Goal: Task Accomplishment & Management: Manage account settings

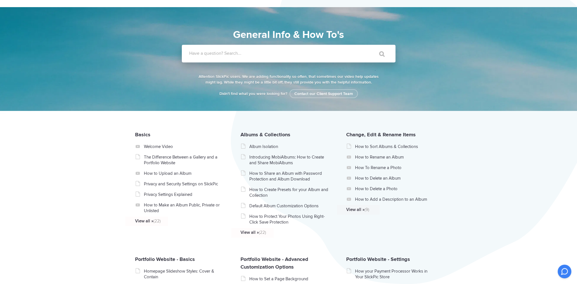
scroll to position [29, 0]
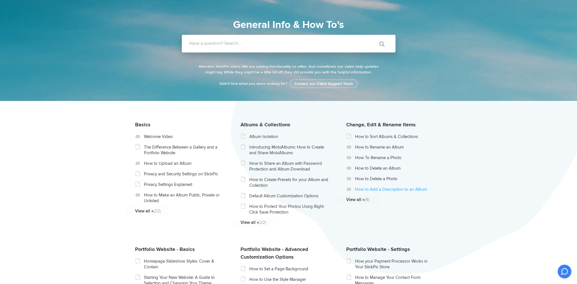
click at [360, 188] on link "How to Add a Description to an Album" at bounding box center [395, 189] width 81 height 6
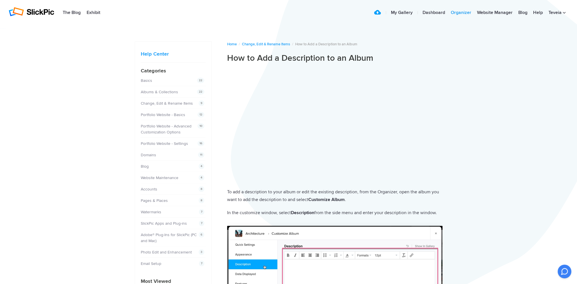
click at [461, 11] on link "Organizer" at bounding box center [461, 12] width 26 height 11
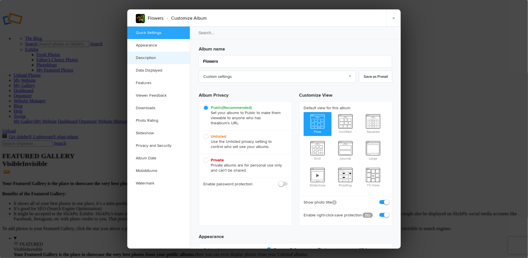
click at [146, 57] on link "Description" at bounding box center [158, 58] width 63 height 13
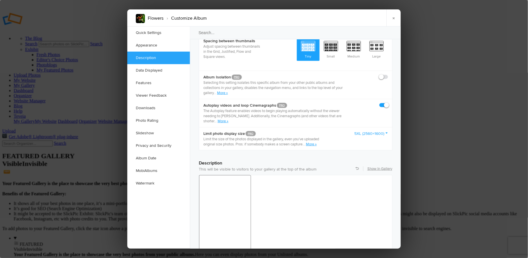
scroll to position [441, 0]
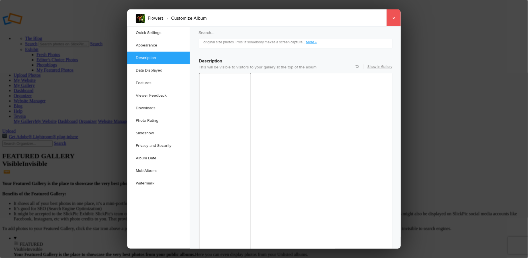
click at [395, 18] on link "×" at bounding box center [394, 17] width 14 height 17
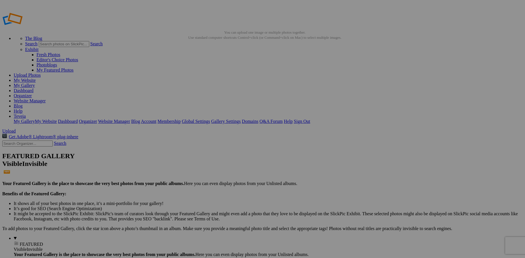
click at [36, 78] on link "My Website" at bounding box center [25, 80] width 22 height 5
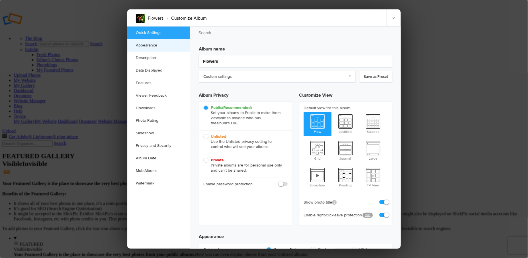
click at [129, 46] on link "Appearance" at bounding box center [158, 45] width 63 height 13
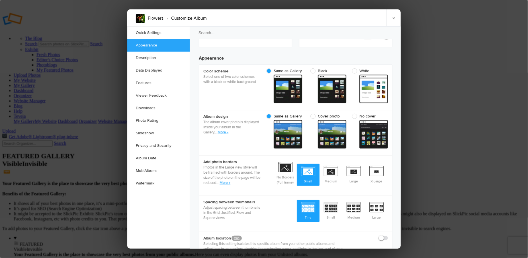
scroll to position [181, 0]
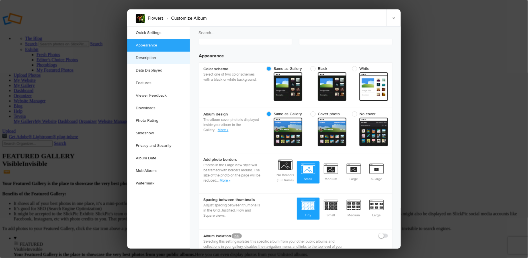
click at [141, 59] on link "Description" at bounding box center [158, 58] width 63 height 13
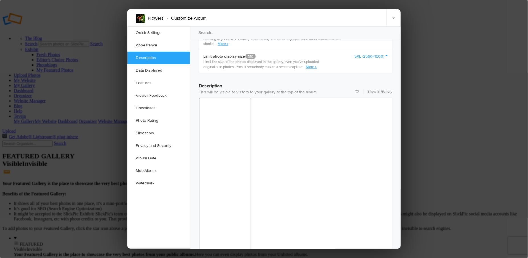
scroll to position [441, 0]
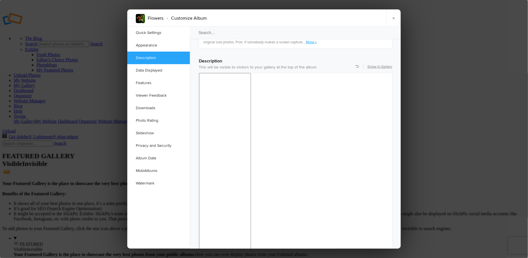
click at [160, 70] on link "Data Displayed" at bounding box center [158, 70] width 63 height 13
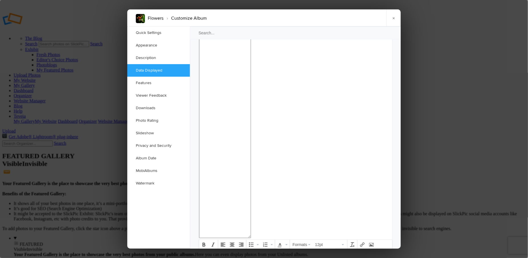
scroll to position [559, 0]
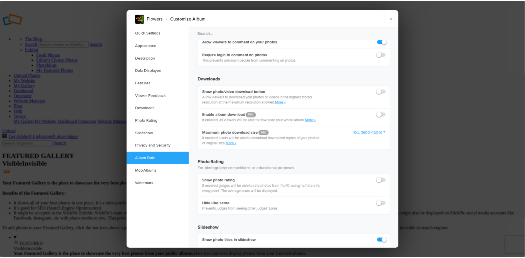
scroll to position [1127, 0]
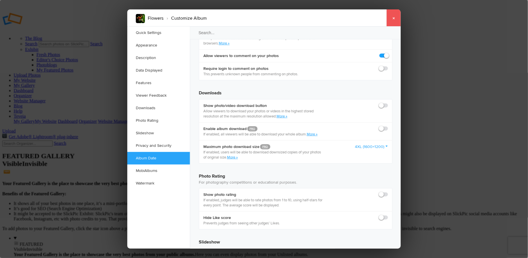
click at [394, 18] on link "×" at bounding box center [394, 17] width 14 height 17
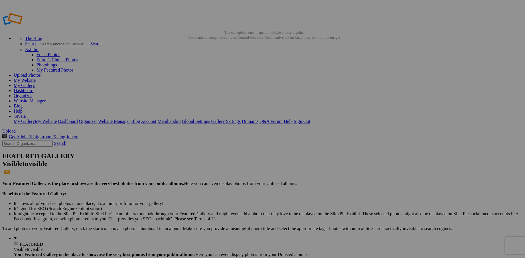
click at [36, 78] on link "My Website" at bounding box center [25, 80] width 22 height 5
click at [32, 93] on link "Organizer" at bounding box center [23, 95] width 18 height 5
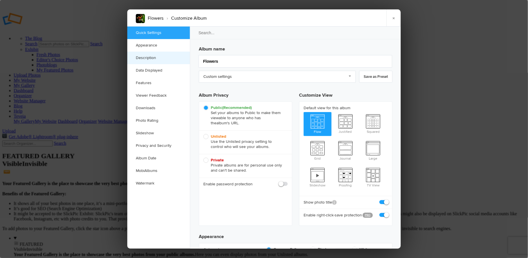
click at [144, 58] on link "Description" at bounding box center [158, 58] width 63 height 13
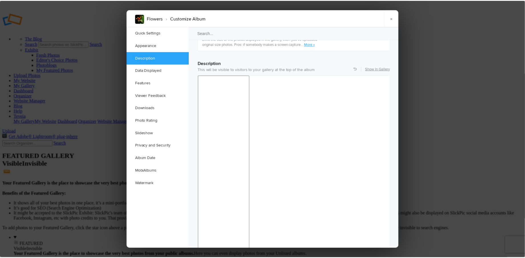
scroll to position [441, 0]
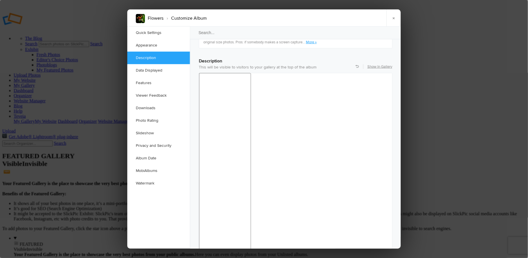
drag, startPoint x: 203, startPoint y: 348, endPoint x: 379, endPoint y: 362, distance: 176.7
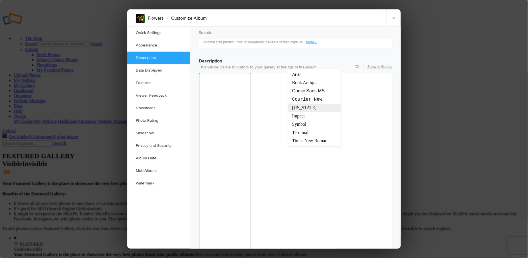
click at [299, 109] on span "Georgia" at bounding box center [305, 107] width 26 height 5
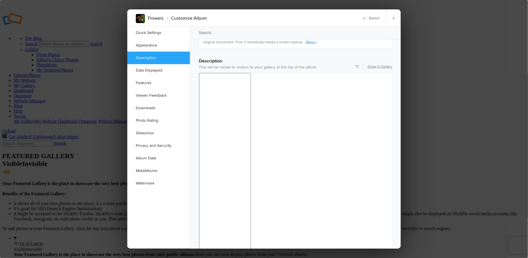
drag, startPoint x: 202, startPoint y: 346, endPoint x: 382, endPoint y: 363, distance: 180.6
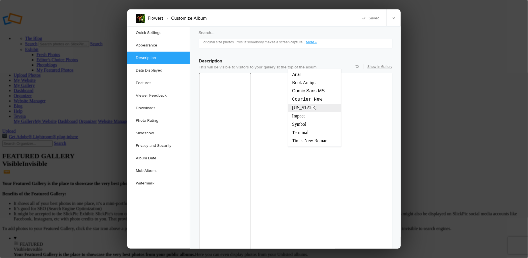
click at [298, 109] on span "Georgia" at bounding box center [305, 107] width 26 height 5
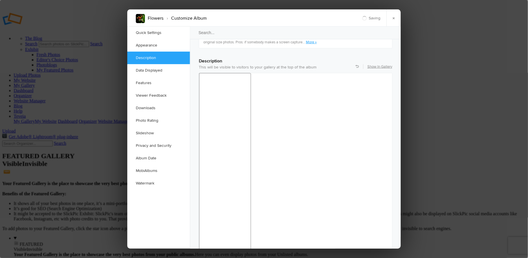
click at [382, 64] on link "Show In Gallery" at bounding box center [380, 66] width 25 height 5
click at [356, 65] on link at bounding box center [357, 66] width 3 height 3
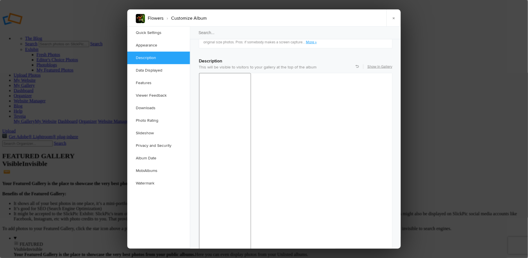
drag, startPoint x: 203, startPoint y: 347, endPoint x: 379, endPoint y: 367, distance: 177.5
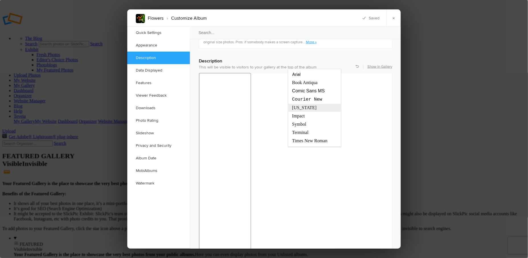
click at [299, 109] on span "Georgia" at bounding box center [305, 107] width 26 height 5
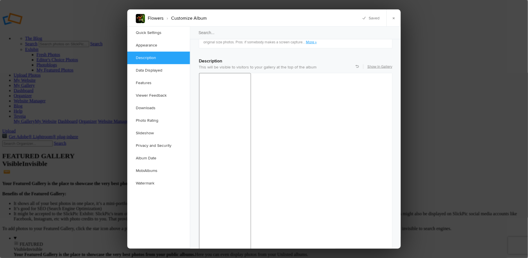
click at [393, 19] on link "×" at bounding box center [394, 17] width 14 height 17
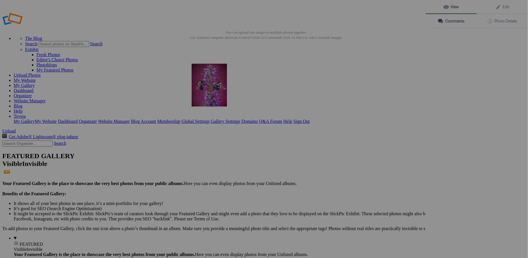
click at [201, 99] on img at bounding box center [209, 85] width 35 height 43
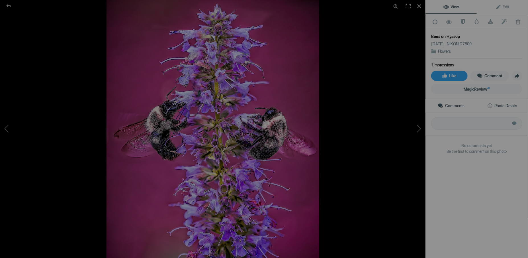
click at [500, 104] on span "Photo Details" at bounding box center [503, 105] width 30 height 5
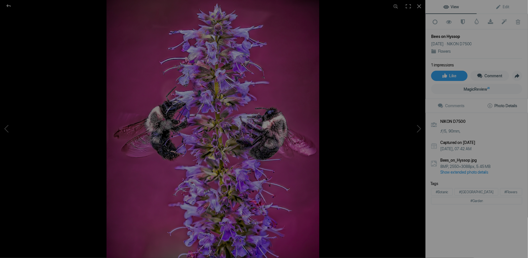
click at [439, 186] on div "Tags #Botanic #Brooklyn #Flowers #Garden" at bounding box center [477, 193] width 93 height 25
click at [466, 187] on div "Tags #Botanic #Brooklyn #Flowers #Garden" at bounding box center [477, 193] width 93 height 25
click at [421, 5] on div at bounding box center [419, 6] width 13 height 13
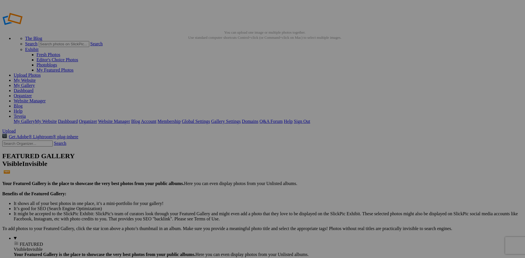
click at [36, 78] on link "My Website" at bounding box center [25, 80] width 22 height 5
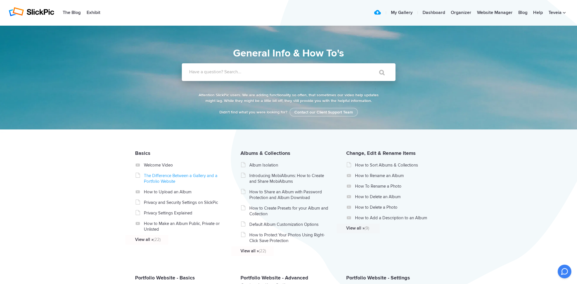
click at [170, 177] on link "The Difference Between a Gallery and a Portfolio Website" at bounding box center [184, 178] width 81 height 11
